Goal: Information Seeking & Learning: Learn about a topic

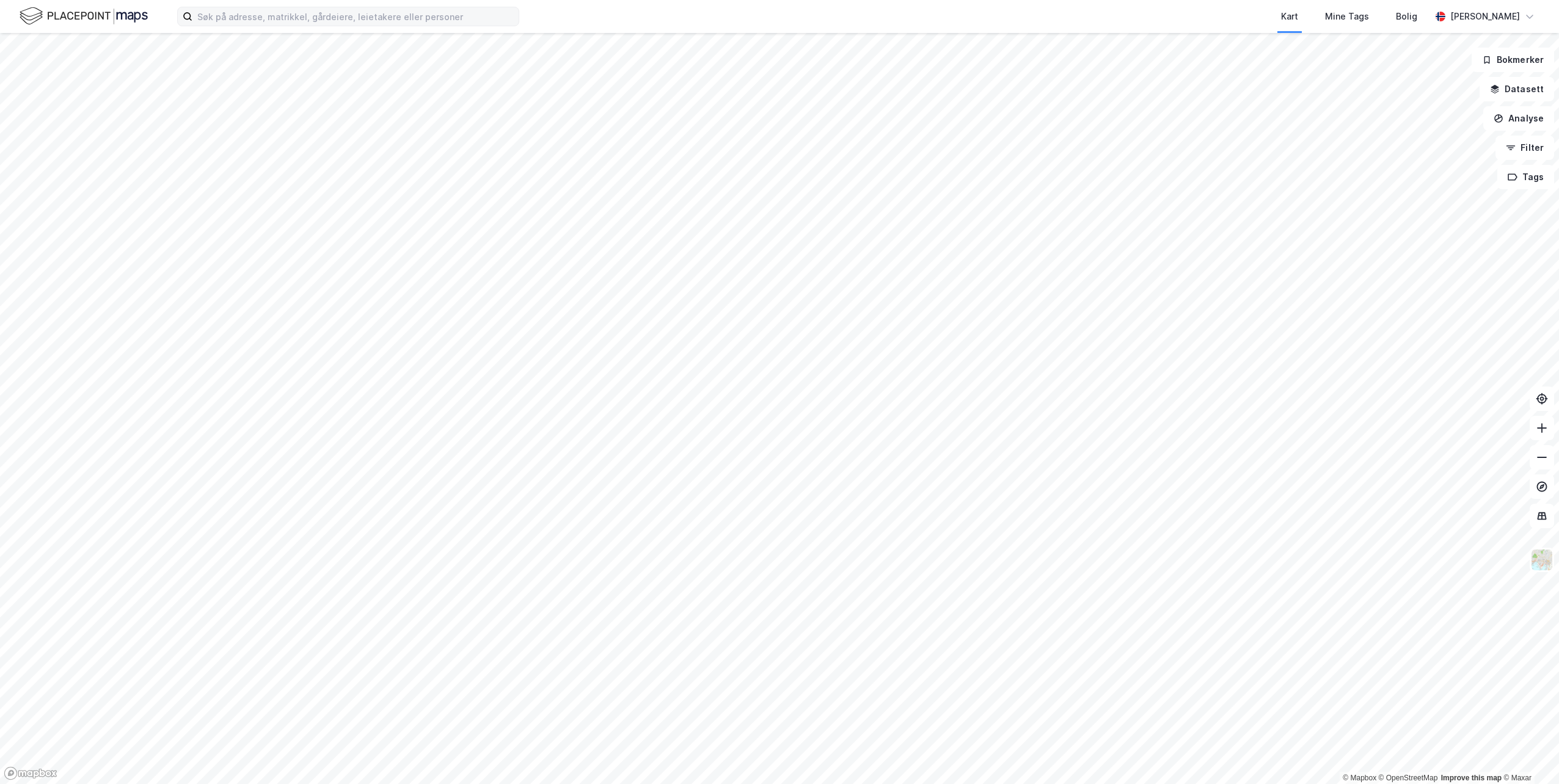
click at [442, 6] on label at bounding box center [348, 16] width 342 height 20
click at [442, 7] on input at bounding box center [355, 16] width 326 height 18
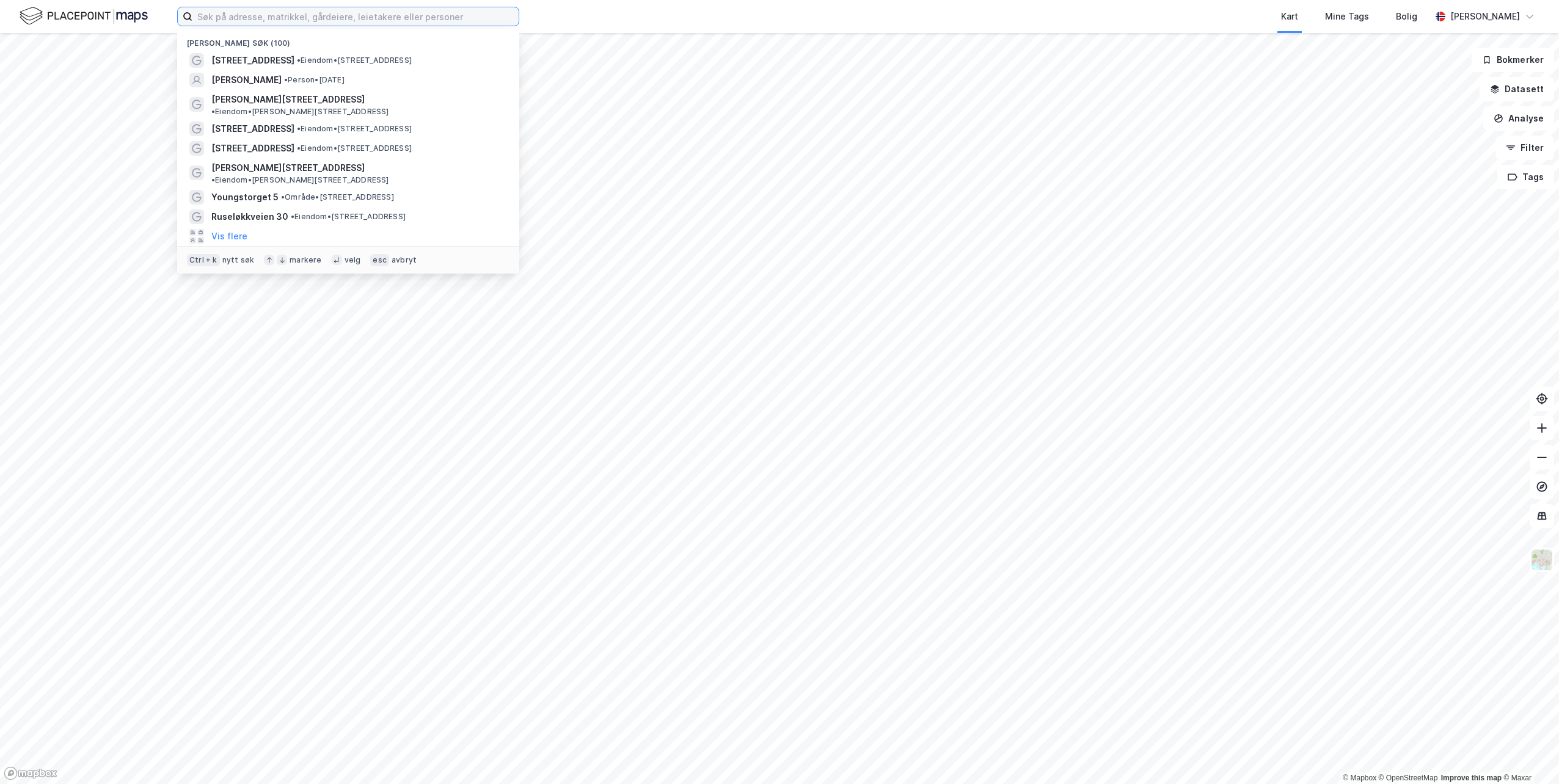
click at [445, 14] on input at bounding box center [355, 16] width 326 height 18
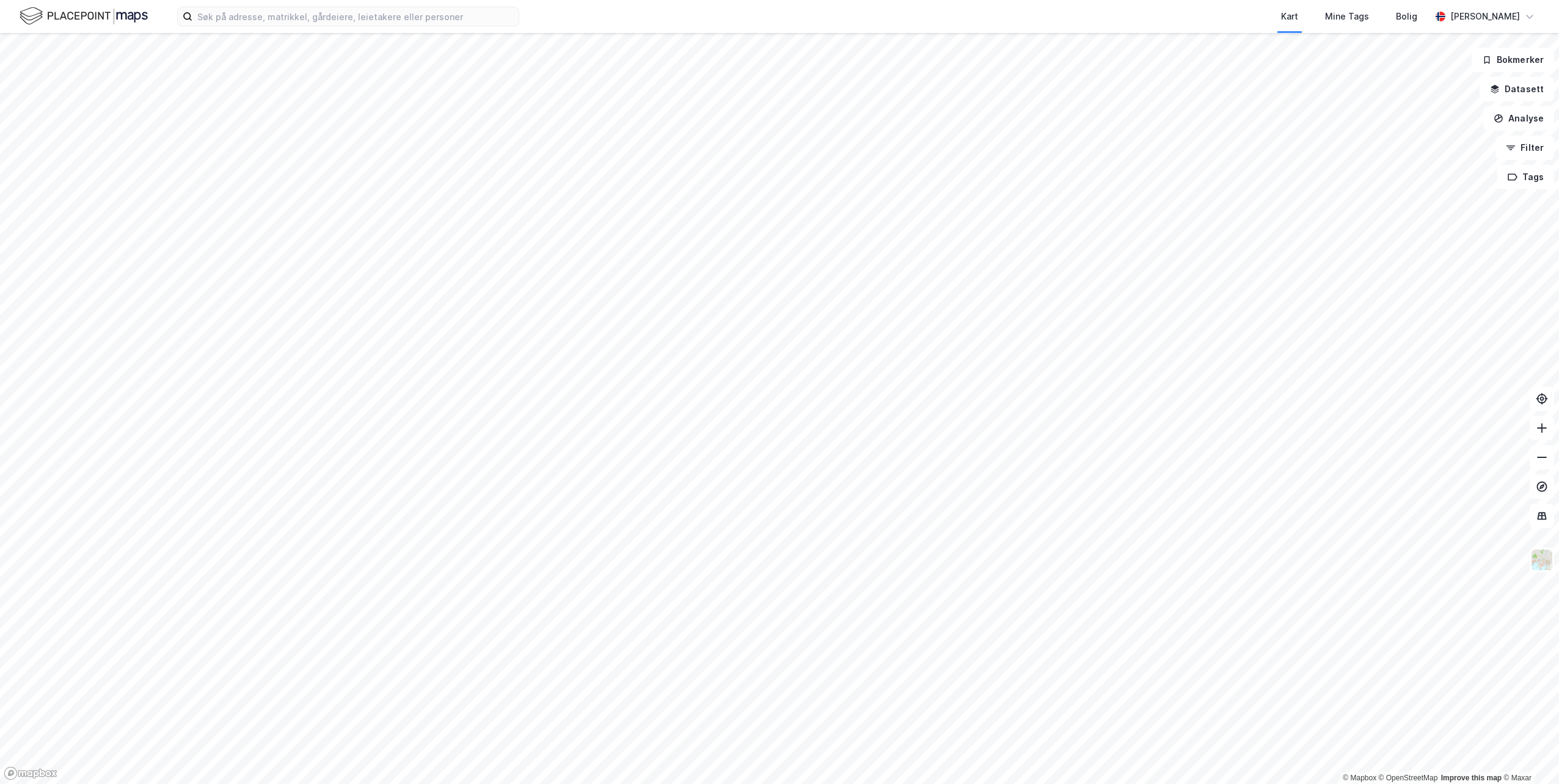
click at [596, 16] on div "Kart Mine Tags Bolig" at bounding box center [1004, 16] width 853 height 33
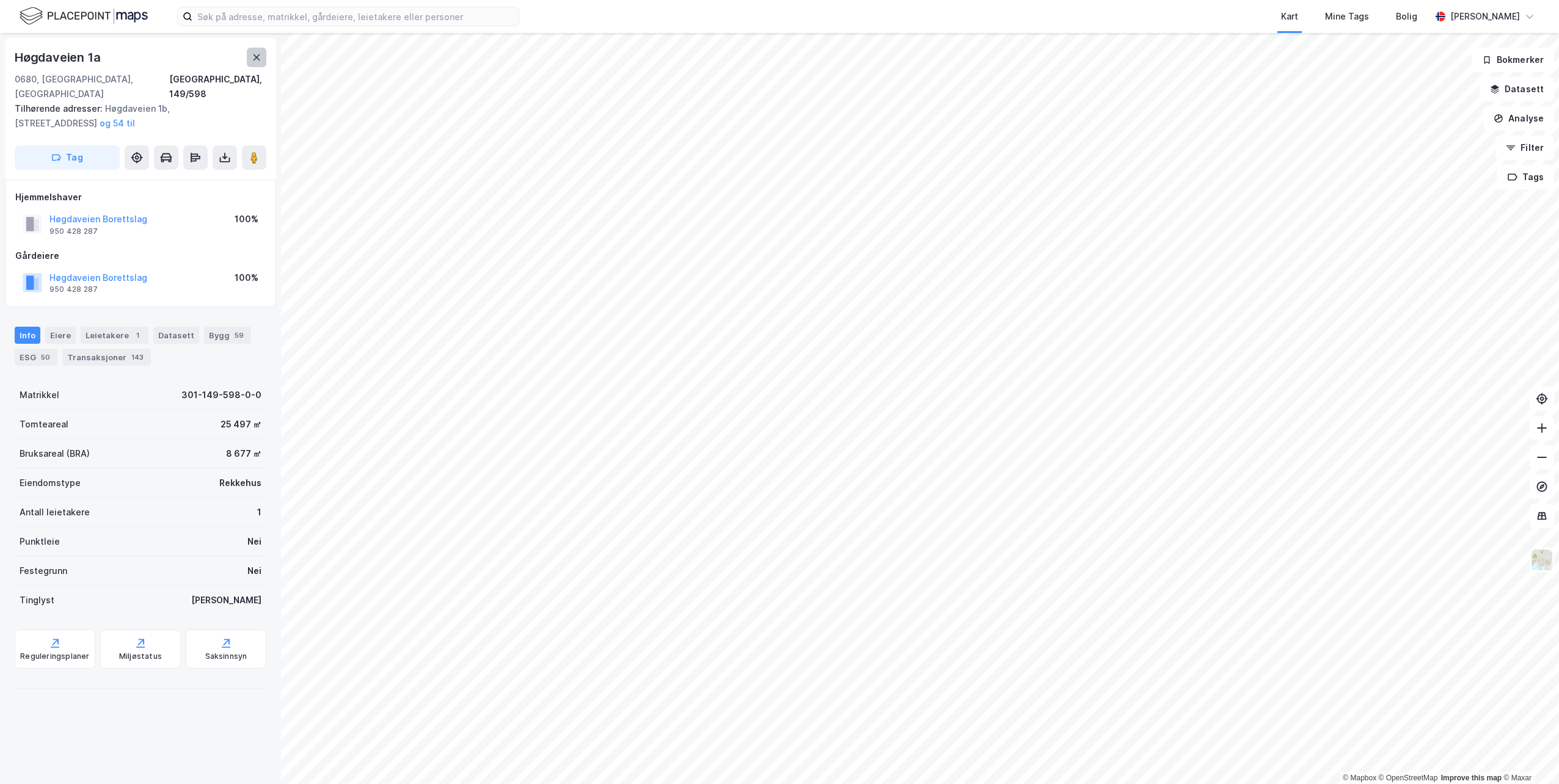
click at [258, 51] on button at bounding box center [257, 58] width 20 height 20
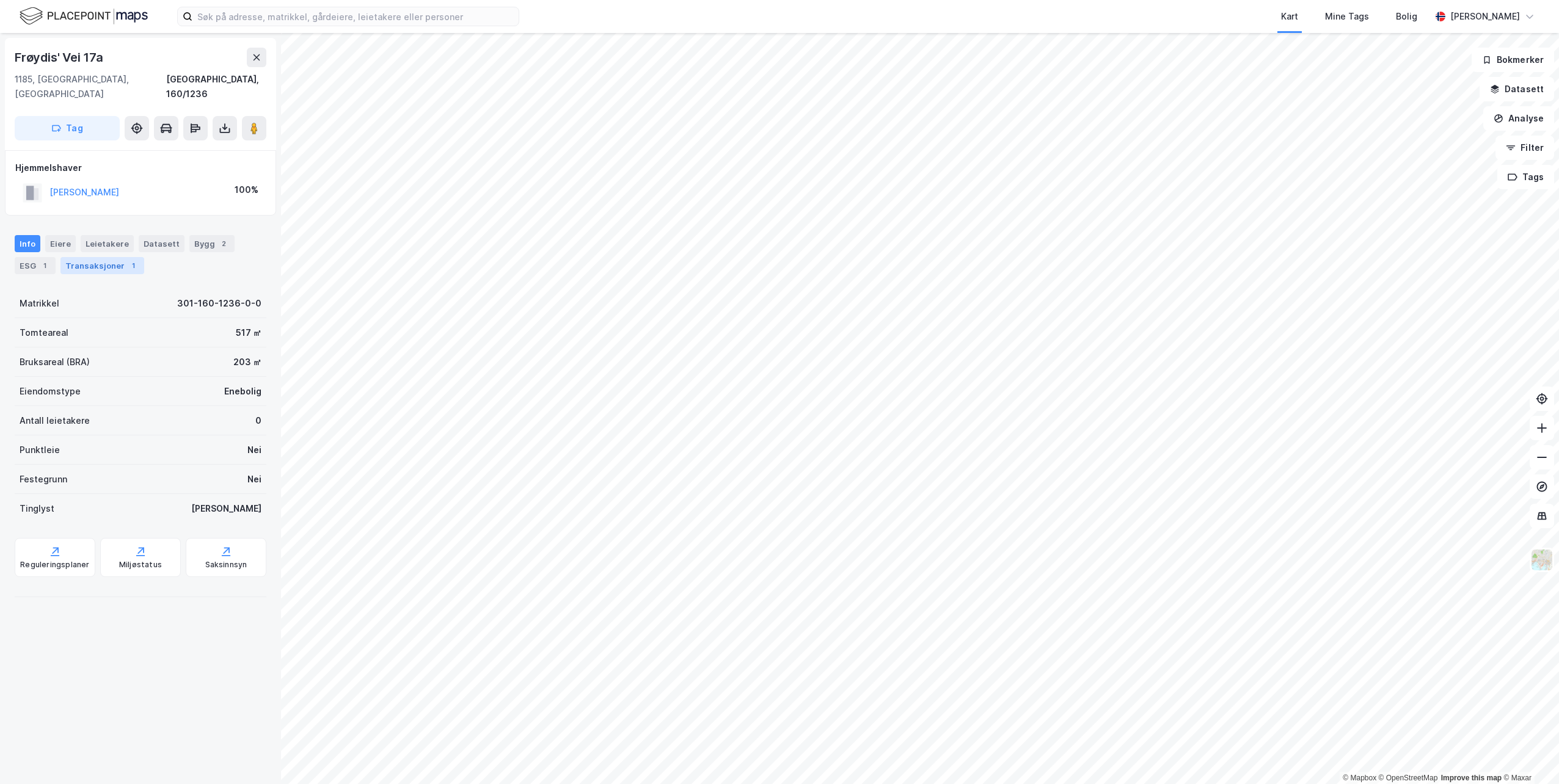
click at [108, 257] on div "Transaksjoner 1" at bounding box center [102, 266] width 84 height 17
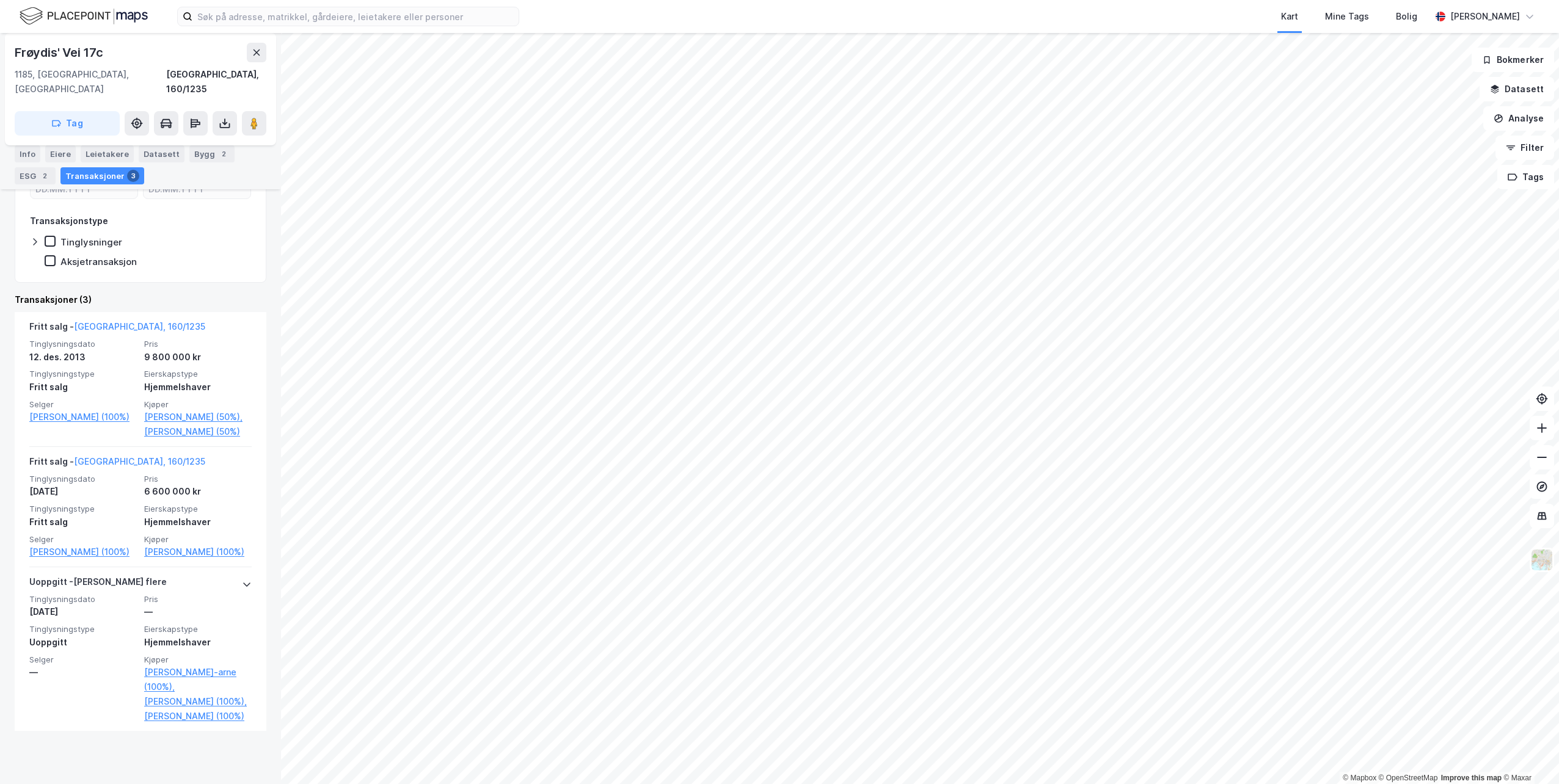
scroll to position [221, 0]
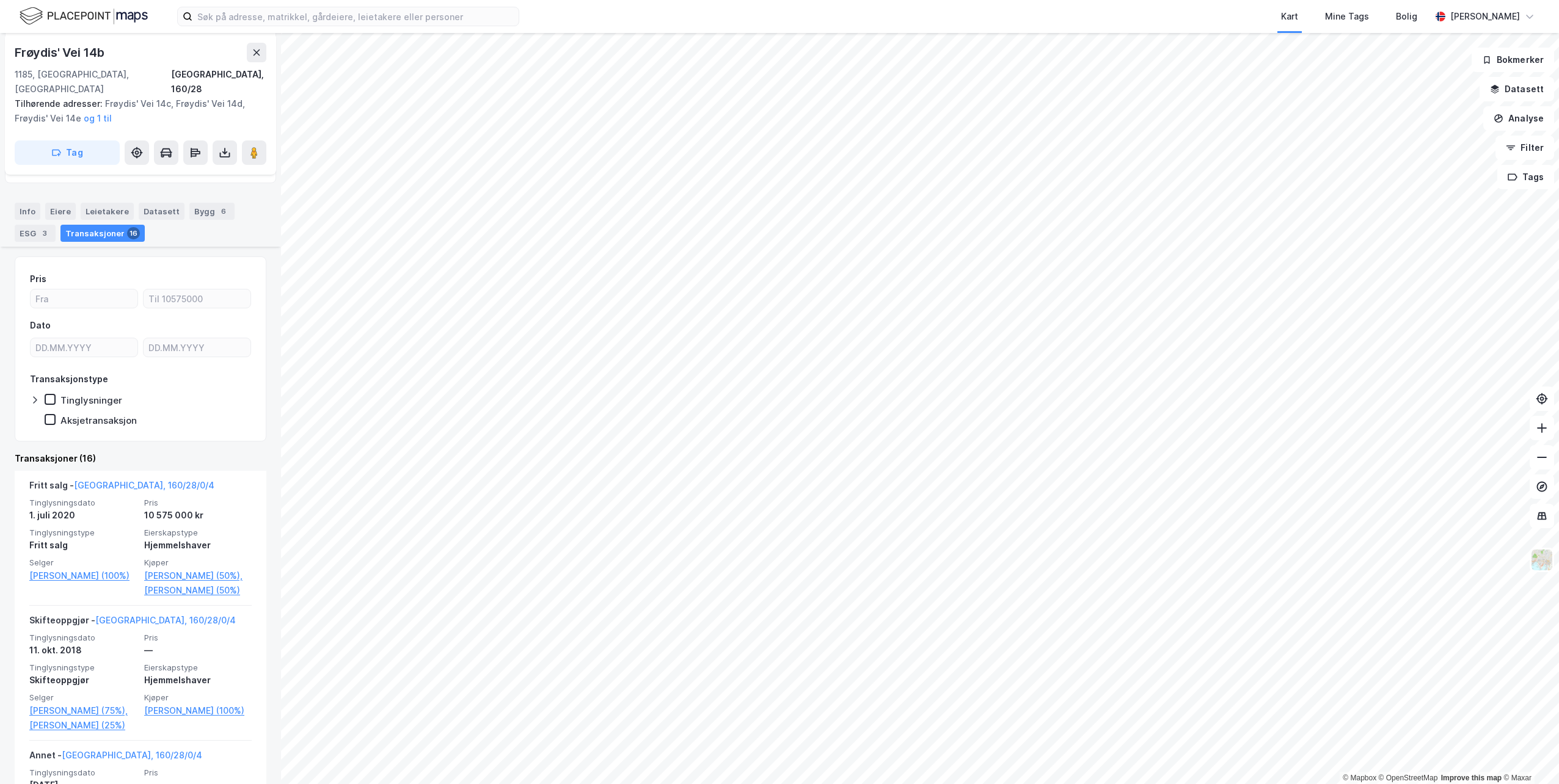
scroll to position [244, 0]
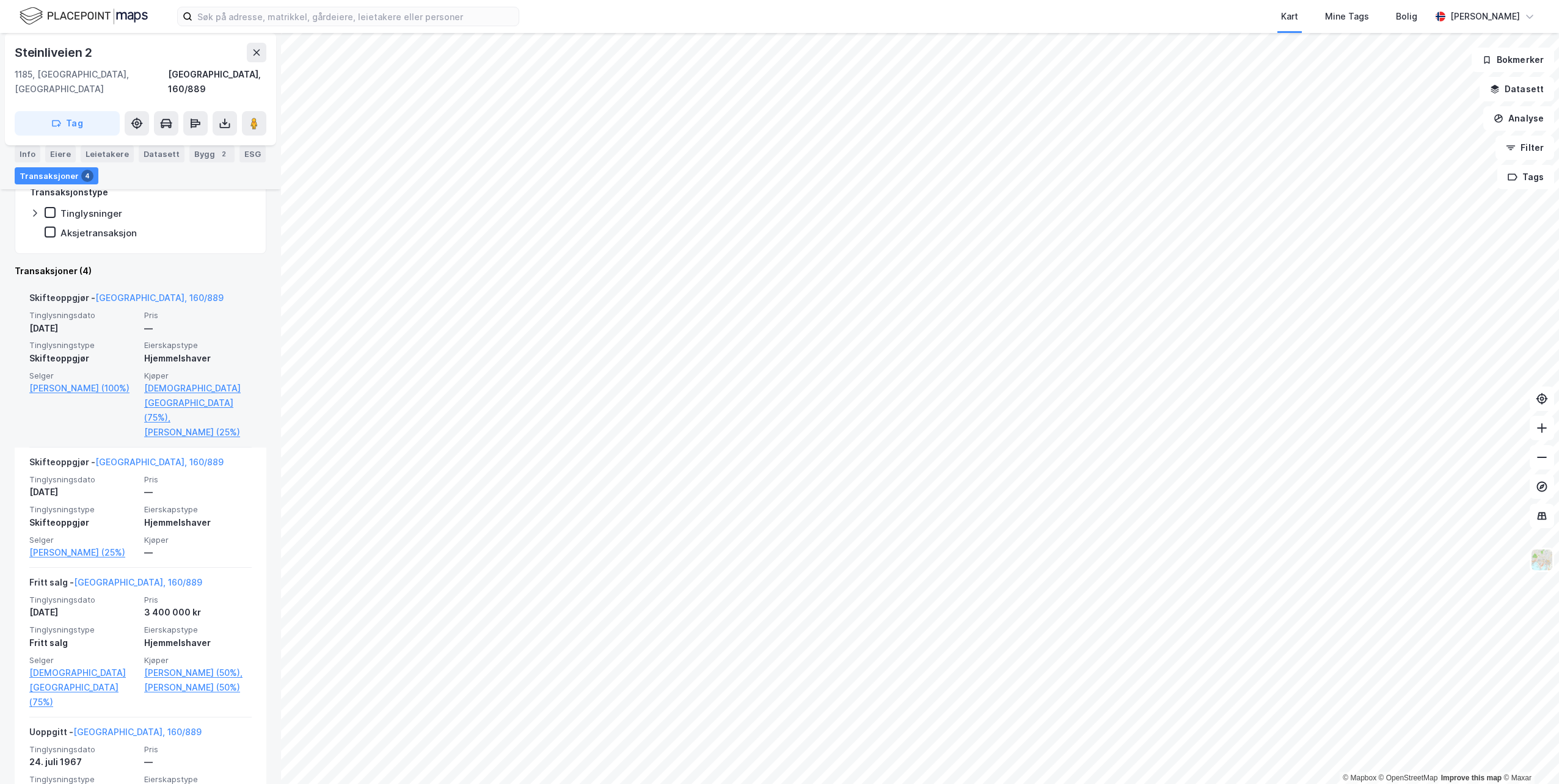
scroll to position [283, 0]
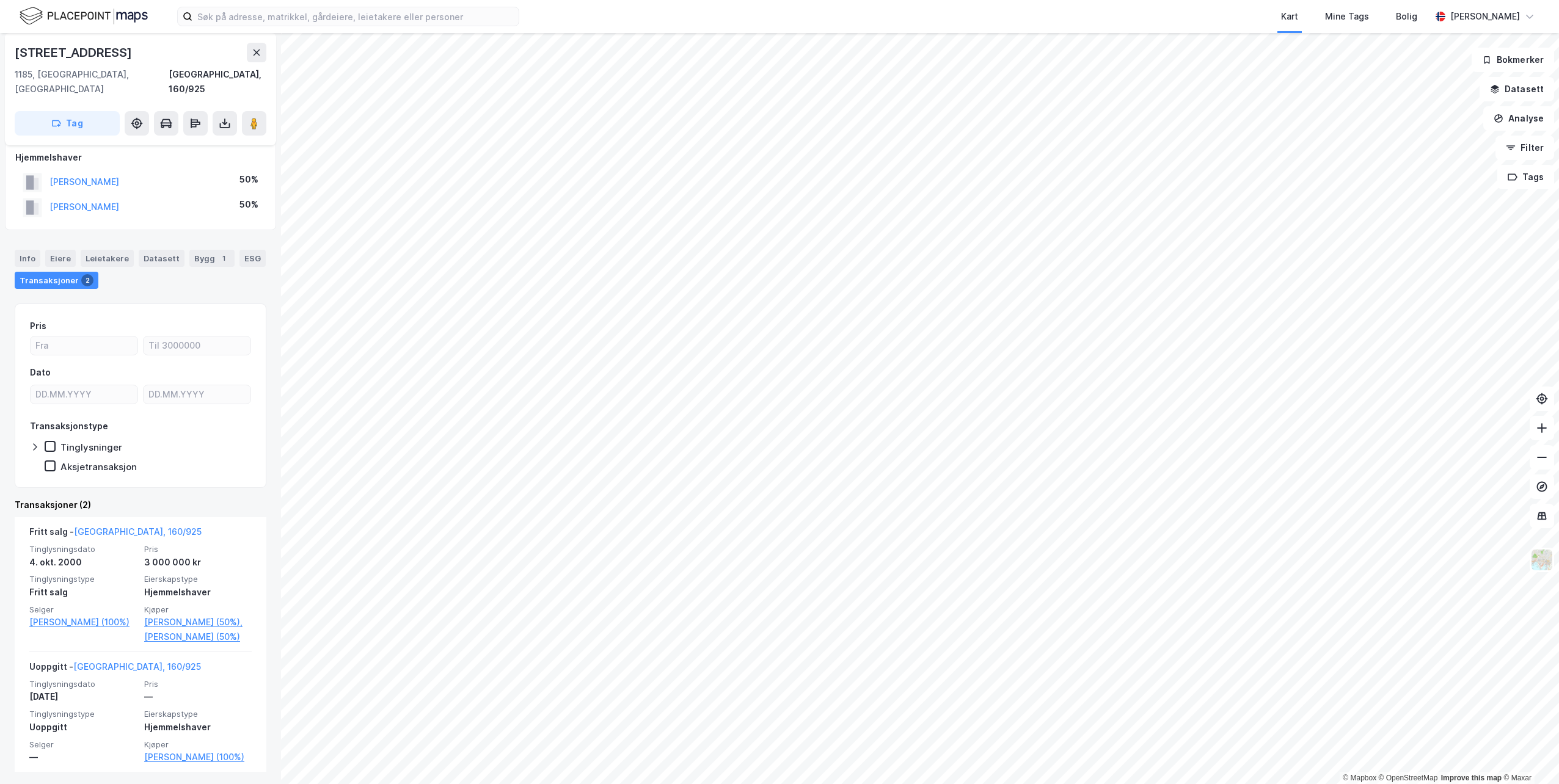
scroll to position [13, 0]
